Goal: Check status: Check status

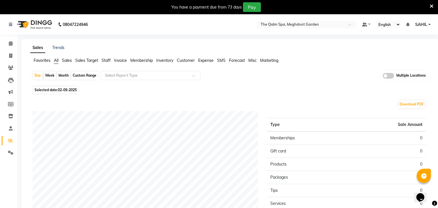
click at [53, 92] on span "Selected date: 02-09-2025" at bounding box center [55, 89] width 45 height 7
select select "9"
select select "2025"
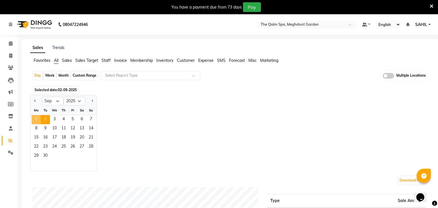
click at [36, 119] on span "1" at bounding box center [36, 119] width 9 height 9
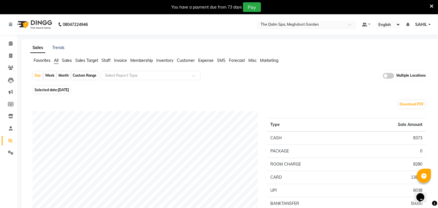
click at [295, 28] on ng-select "Select Location × The Qalm Spa, Meghdoot Garden" at bounding box center [307, 25] width 100 height 8
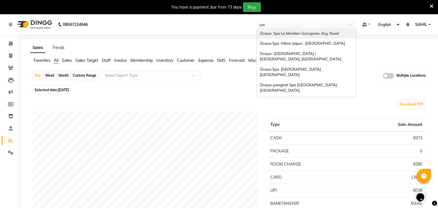
type input "umm"
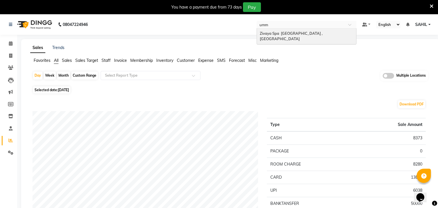
click at [294, 31] on span "Zivaya Spa [GEOGRAPHIC_DATA] , [GEOGRAPHIC_DATA]" at bounding box center [292, 36] width 64 height 10
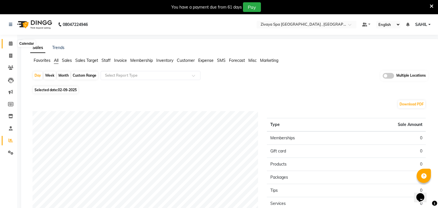
click at [11, 41] on span at bounding box center [11, 43] width 10 height 7
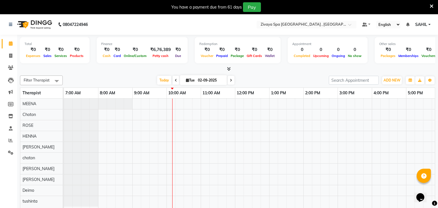
click at [173, 81] on span at bounding box center [176, 80] width 7 height 9
type input "[DATE]"
click at [8, 145] on link "Reports" at bounding box center [9, 140] width 14 height 9
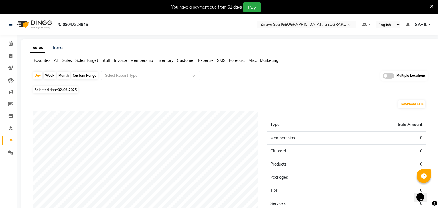
click at [68, 87] on span "Selected date: 02-09-2025" at bounding box center [55, 89] width 45 height 7
select select "9"
select select "2025"
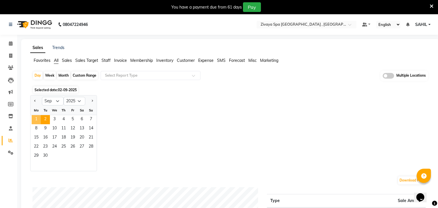
click at [38, 122] on span "1" at bounding box center [36, 119] width 9 height 9
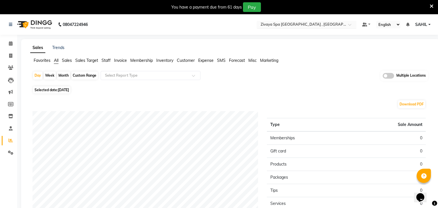
click at [279, 23] on input "text" at bounding box center [300, 25] width 83 height 6
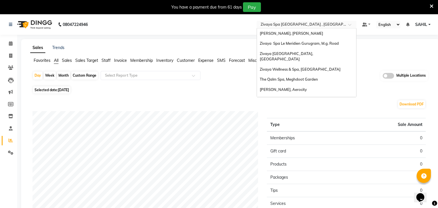
scroll to position [58, 0]
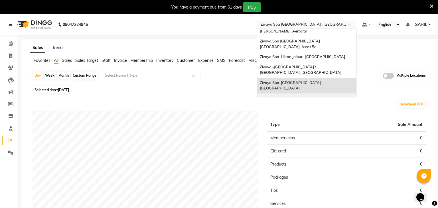
click at [281, 96] on span "Zivaya-panghat Spa [GEOGRAPHIC_DATA], [GEOGRAPHIC_DATA]" at bounding box center [299, 101] width 79 height 10
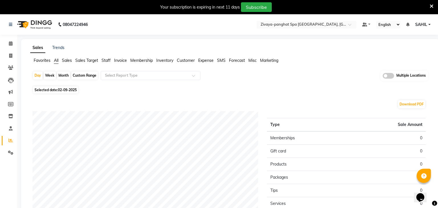
click at [71, 91] on span "02-09-2025" at bounding box center [67, 90] width 19 height 4
select select "9"
select select "2025"
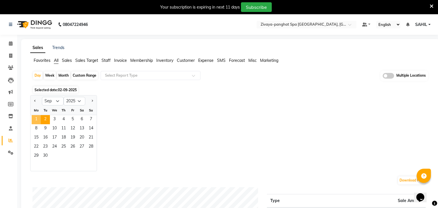
click at [38, 118] on span "1" at bounding box center [36, 119] width 9 height 9
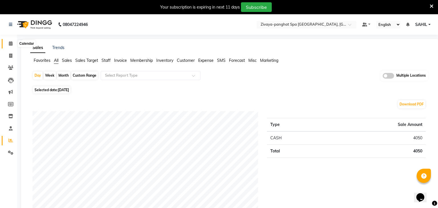
click at [11, 44] on icon at bounding box center [11, 43] width 4 height 4
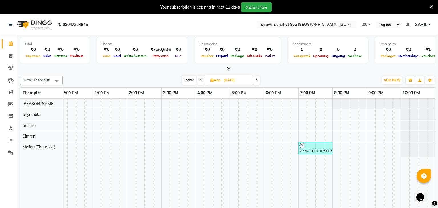
scroll to position [14, 0]
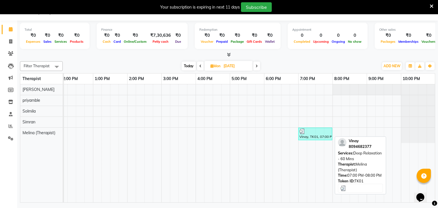
click at [313, 132] on div at bounding box center [315, 132] width 32 height 6
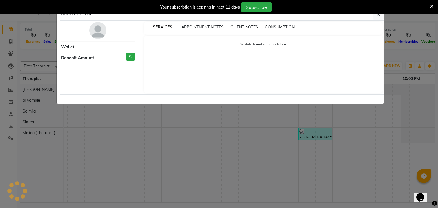
select select "3"
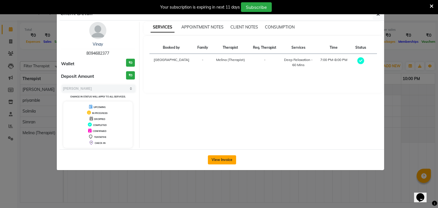
click at [220, 159] on button "View Invoice" at bounding box center [222, 159] width 28 height 9
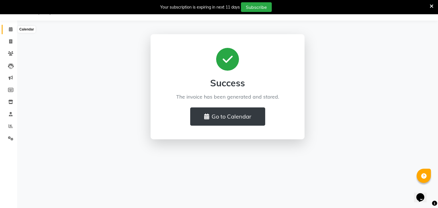
click at [13, 29] on span at bounding box center [11, 29] width 10 height 7
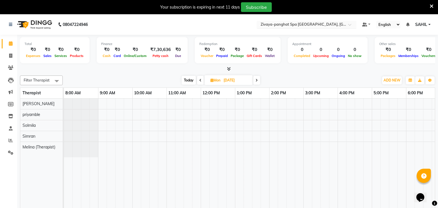
click at [285, 25] on input "text" at bounding box center [300, 25] width 83 height 6
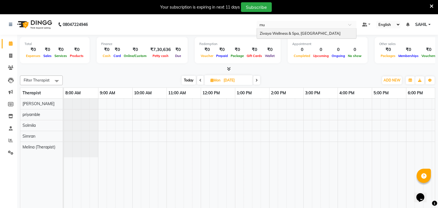
type input "mum"
click at [283, 31] on span "Zivaya Wellness & Spa, [GEOGRAPHIC_DATA]" at bounding box center [300, 33] width 81 height 5
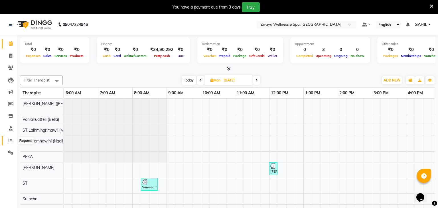
click at [7, 143] on span at bounding box center [11, 140] width 10 height 7
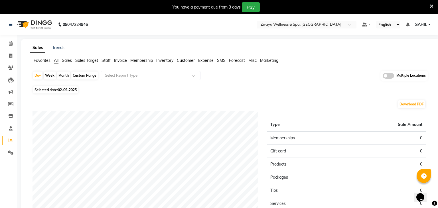
click at [74, 91] on span "02-09-2025" at bounding box center [67, 90] width 19 height 4
select select "9"
select select "2025"
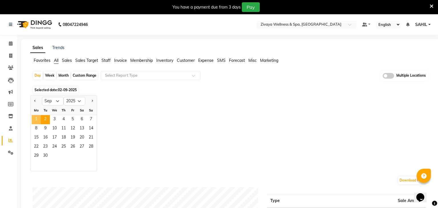
click at [38, 118] on span "1" at bounding box center [36, 119] width 9 height 9
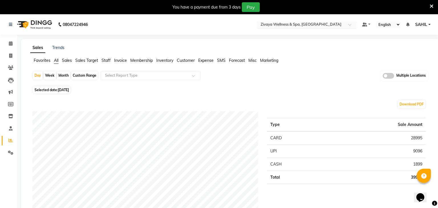
click at [275, 27] on input "text" at bounding box center [300, 25] width 83 height 6
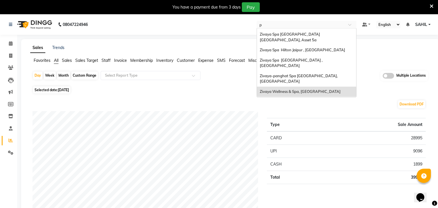
scroll to position [13, 0]
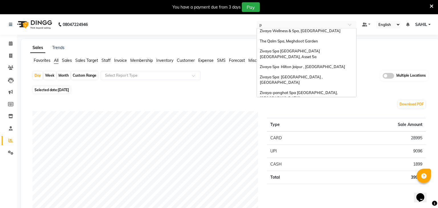
type input "pr"
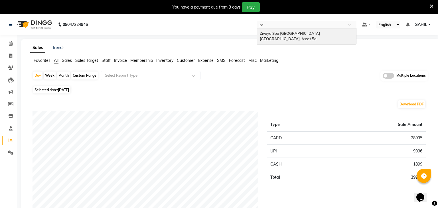
click at [283, 34] on span "Zivaya Spa Pride Plaza New Delhi, Asset 5a" at bounding box center [290, 36] width 61 height 10
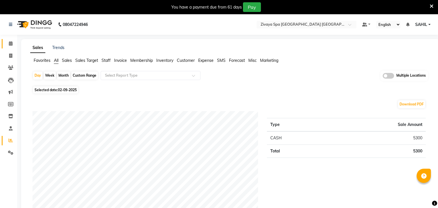
click at [15, 46] on span at bounding box center [11, 43] width 10 height 7
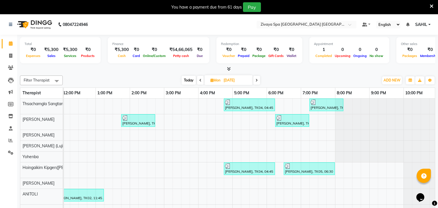
drag, startPoint x: 295, startPoint y: 123, endPoint x: 288, endPoint y: 138, distance: 16.5
click at [288, 138] on div "lee, TK04, 04:45 PM-06:15 PM, Royal Siam - 90 Mins shashant singh, TK06, 07:15 …" at bounding box center [164, 168] width 548 height 138
click at [295, 23] on input "text" at bounding box center [300, 25] width 83 height 6
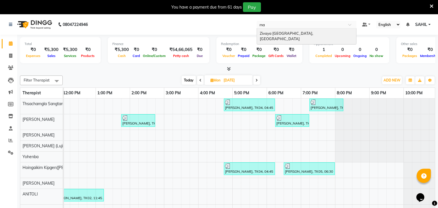
type input "m"
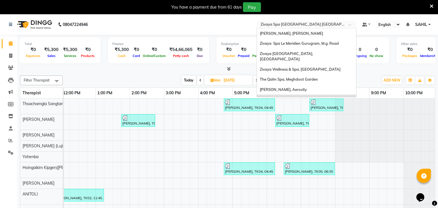
type input "q"
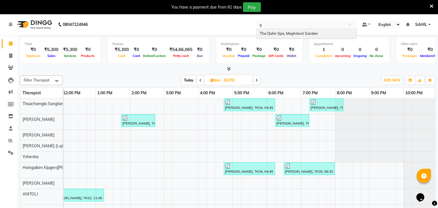
click at [291, 35] on span "The Qalm Spa, Meghdoot Garden" at bounding box center [289, 33] width 58 height 5
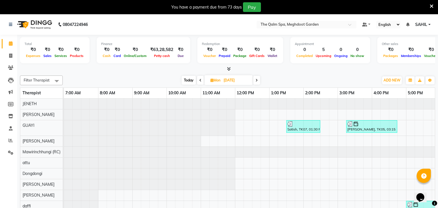
click at [201, 81] on span at bounding box center [200, 80] width 7 height 9
type input "[DATE]"
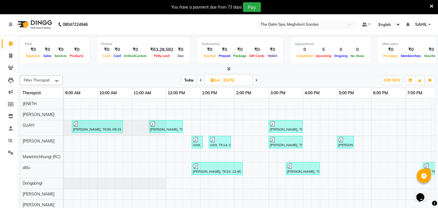
click at [286, 24] on input "text" at bounding box center [300, 25] width 83 height 6
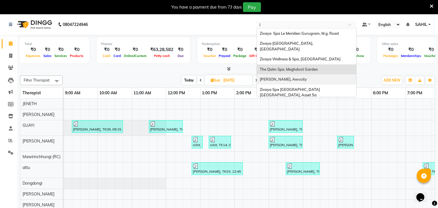
type input "le"
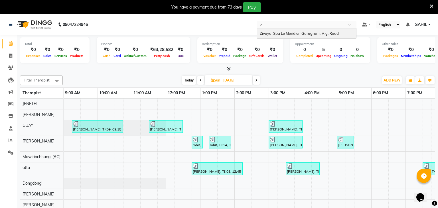
click at [289, 35] on span "Zivaya Spa Le Meridien Gurugram, M.g. Road" at bounding box center [299, 33] width 79 height 5
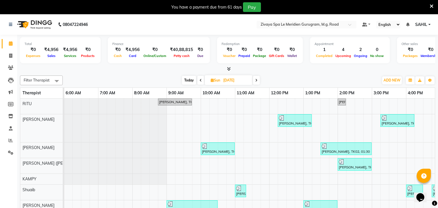
click at [256, 81] on icon at bounding box center [256, 80] width 2 height 3
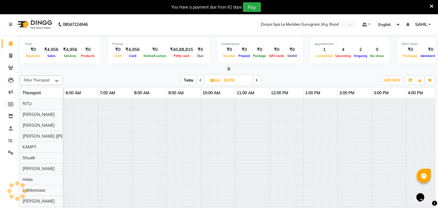
scroll to position [0, 342]
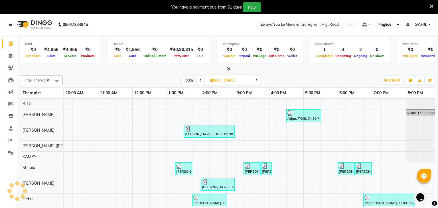
click at [256, 81] on icon at bounding box center [257, 80] width 2 height 3
type input "02-09-2025"
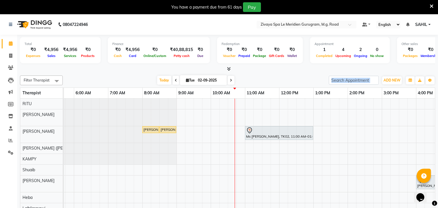
scroll to position [0, 0]
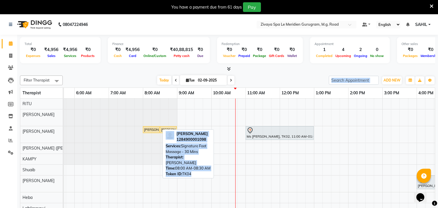
click at [155, 129] on div "[PERSON_NAME], TK04, 08:00 AM-08:30 AM, Signature Foot Massage - 30 Mins" at bounding box center [151, 129] width 16 height 5
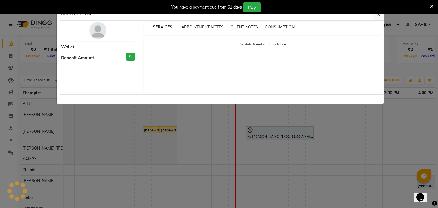
select select "1"
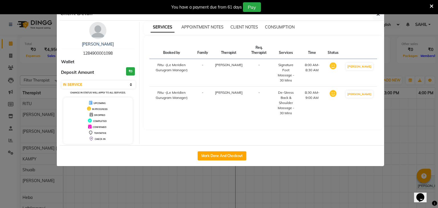
click at [281, 173] on ngb-modal-window "Client Detail [PERSON_NAME] 1284900001098 Wallet Deposit Amount ₹0 Select IN SE…" at bounding box center [219, 104] width 438 height 208
